Goal: Task Accomplishment & Management: Use online tool/utility

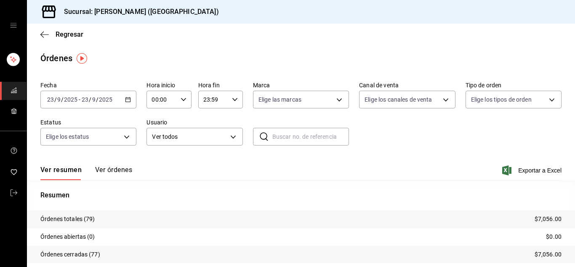
click at [131, 98] on div "[DATE] [DATE] - [DATE] [DATE]" at bounding box center [88, 100] width 96 height 18
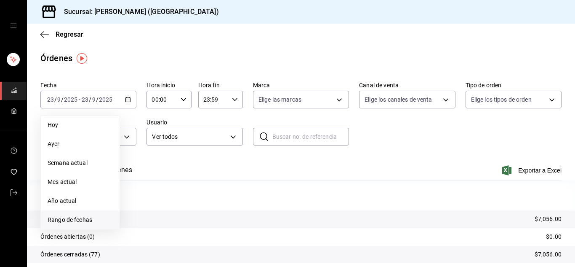
click at [78, 220] on span "Rango de fechas" at bounding box center [80, 219] width 65 height 9
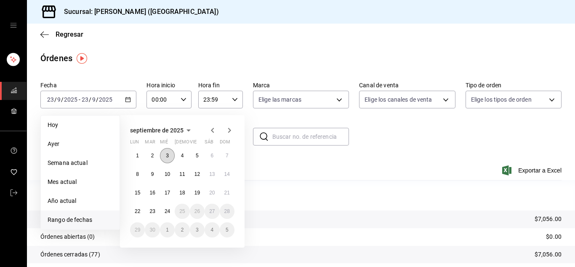
click at [168, 154] on abbr "3" at bounding box center [167, 155] width 3 height 6
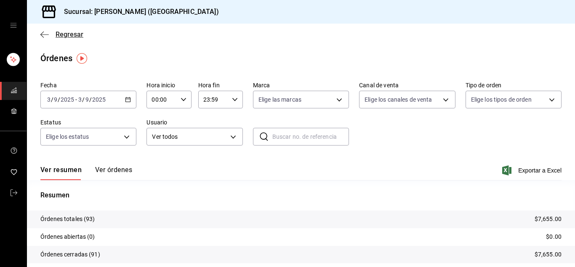
click at [42, 33] on icon "button" at bounding box center [44, 35] width 8 height 8
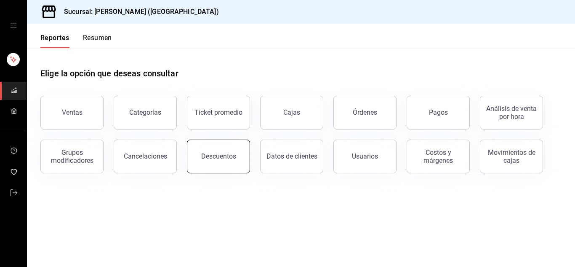
click at [231, 158] on div "Descuentos" at bounding box center [218, 156] width 35 height 8
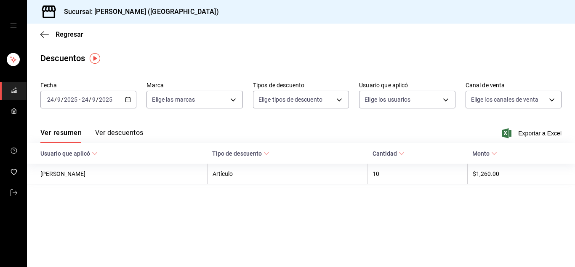
click at [129, 99] on icon "button" at bounding box center [128, 99] width 6 height 6
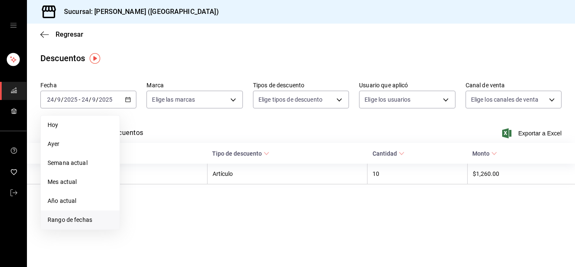
click at [72, 222] on span "Rango de fechas" at bounding box center [80, 219] width 65 height 9
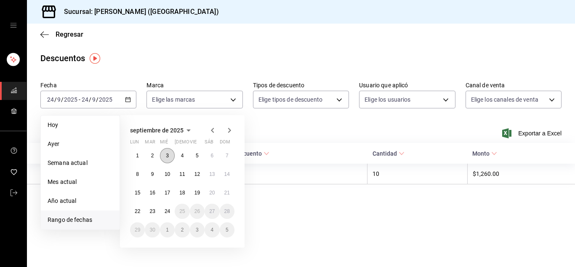
click at [168, 155] on abbr "3" at bounding box center [167, 155] width 3 height 6
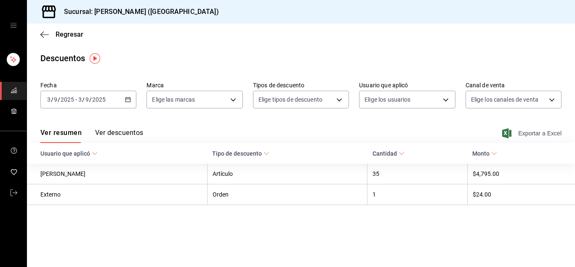
click at [548, 132] on span "Exportar a Excel" at bounding box center [533, 133] width 58 height 10
